Goal: Find specific page/section: Find specific page/section

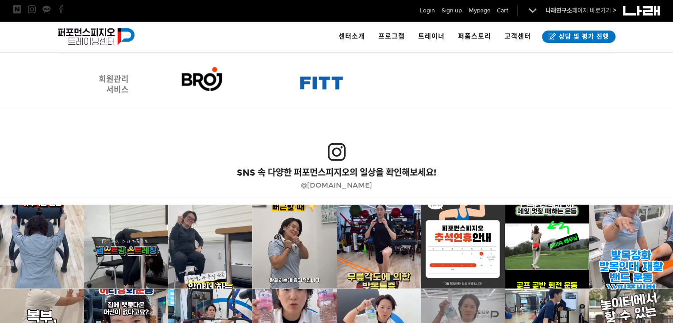
scroll to position [1741, 0]
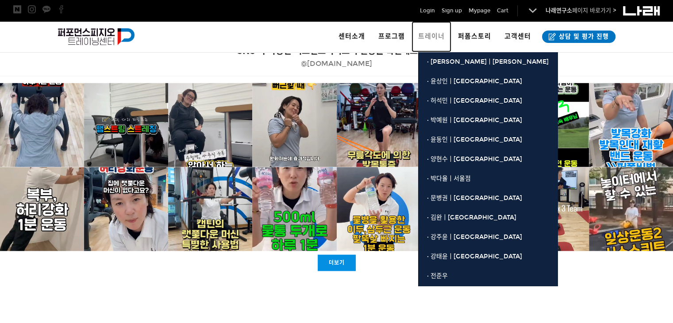
click at [436, 40] on span "트레이너" at bounding box center [431, 36] width 27 height 8
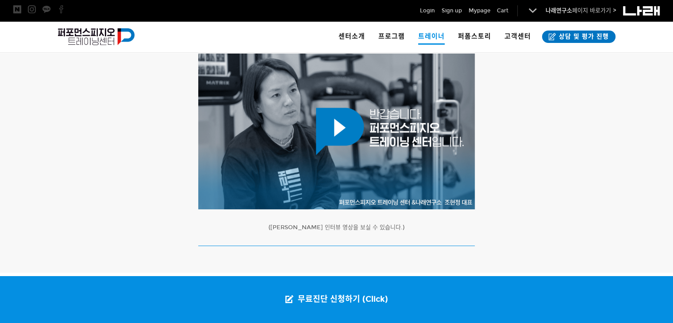
scroll to position [290, 0]
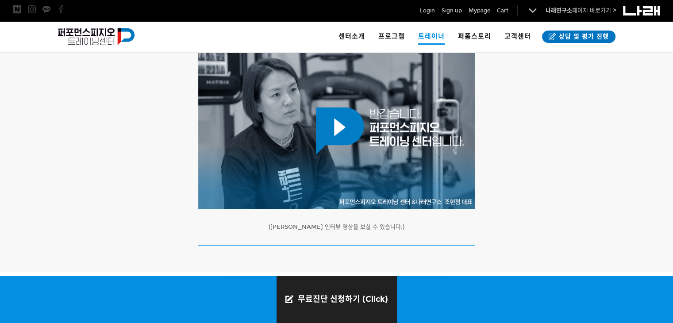
click at [325, 296] on link "무료진단 신청하기 (Click)" at bounding box center [337, 299] width 120 height 47
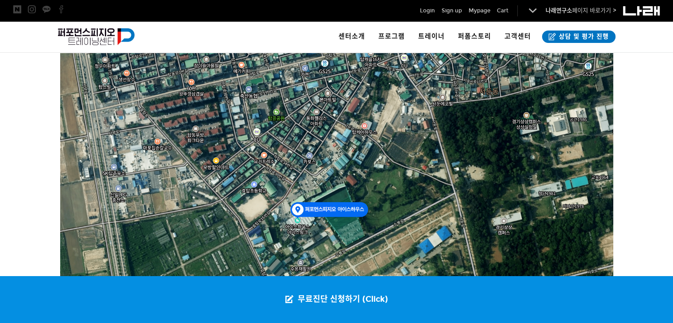
scroll to position [1577, 0]
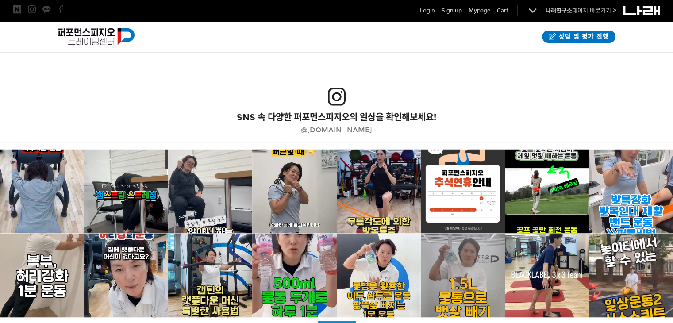
scroll to position [1675, 0]
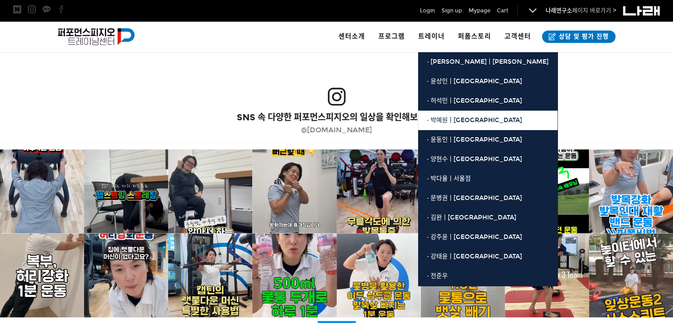
click at [448, 117] on span "· 박예원ㅣ[GEOGRAPHIC_DATA]" at bounding box center [474, 120] width 95 height 8
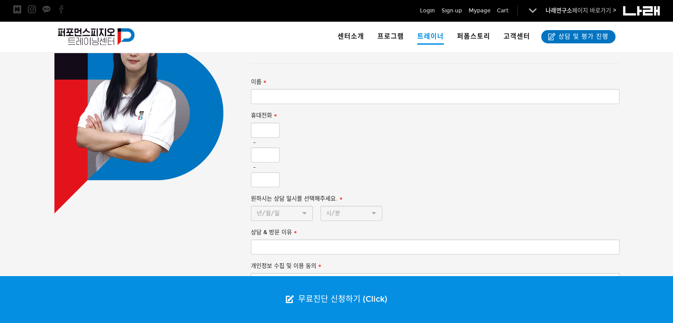
scroll to position [778, 0]
